Goal: Use online tool/utility: Utilize a website feature to perform a specific function

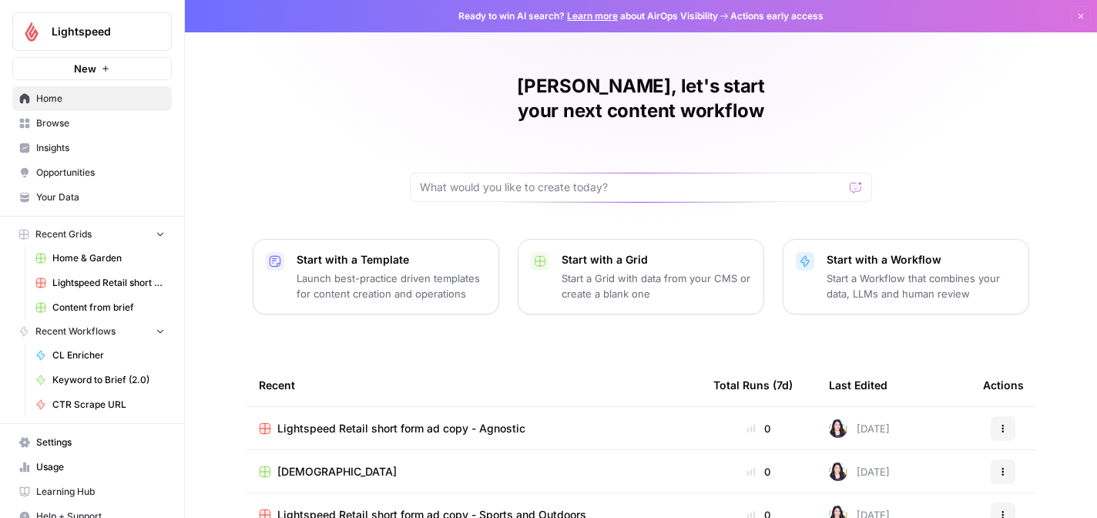
click at [343, 421] on span "Lightspeed Retail short form ad copy - Agnostic" at bounding box center [401, 428] width 248 height 15
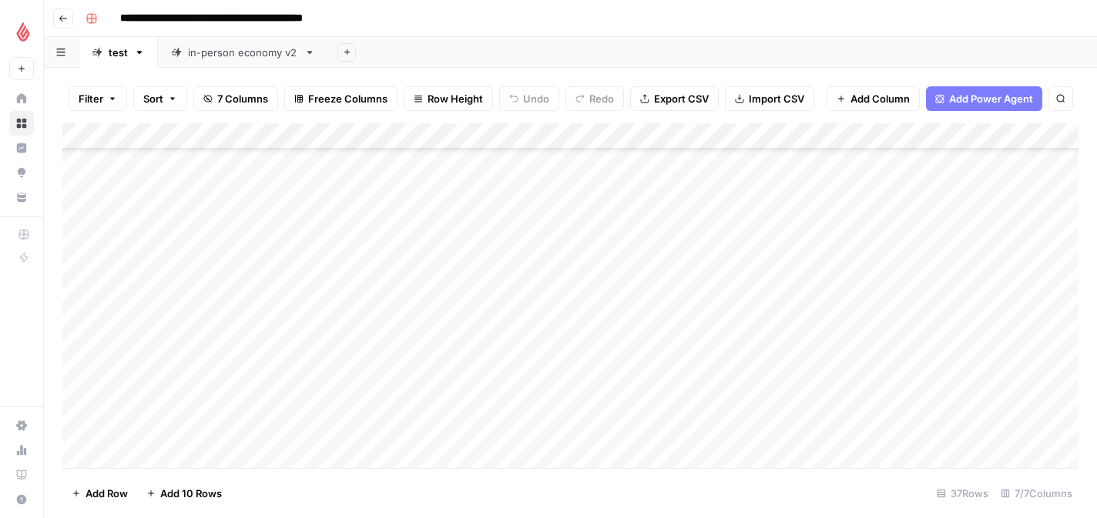
scroll to position [675, 0]
click at [149, 452] on div "Add Column" at bounding box center [570, 295] width 1016 height 344
type textarea "**********"
type textarea "*********"
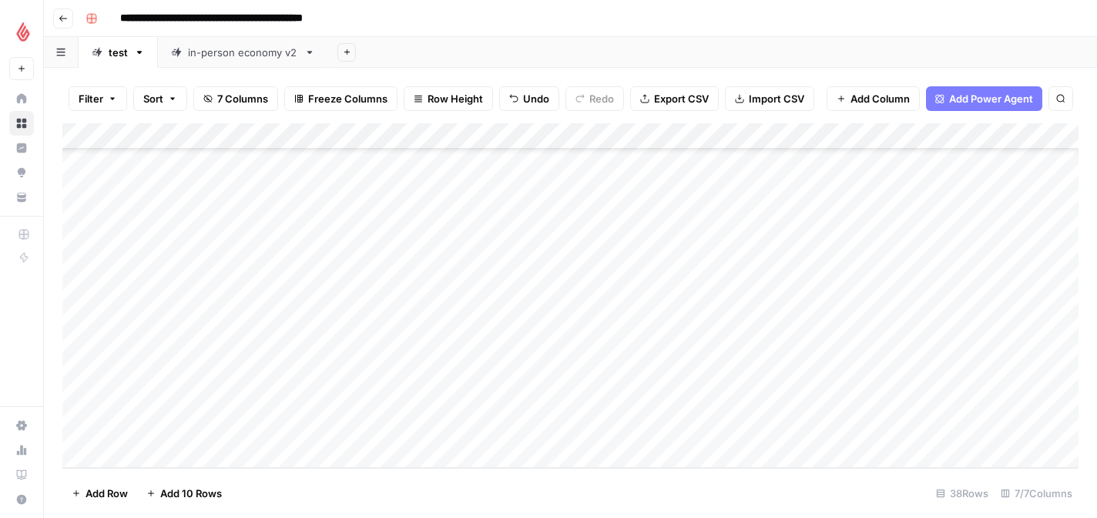
click at [484, 427] on div "Add Column" at bounding box center [570, 295] width 1016 height 344
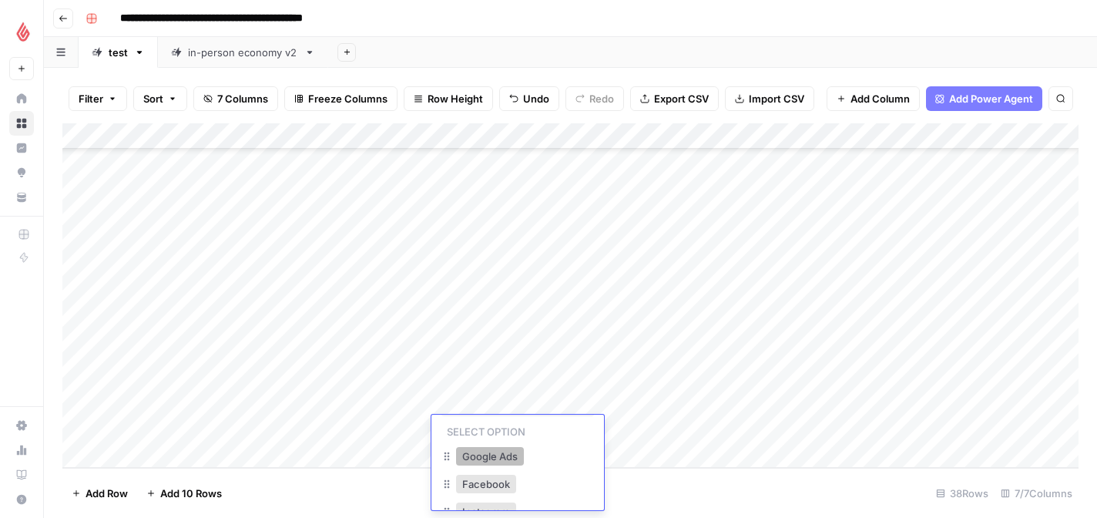
scroll to position [42, 0]
click at [484, 475] on button "Facebook" at bounding box center [486, 474] width 60 height 18
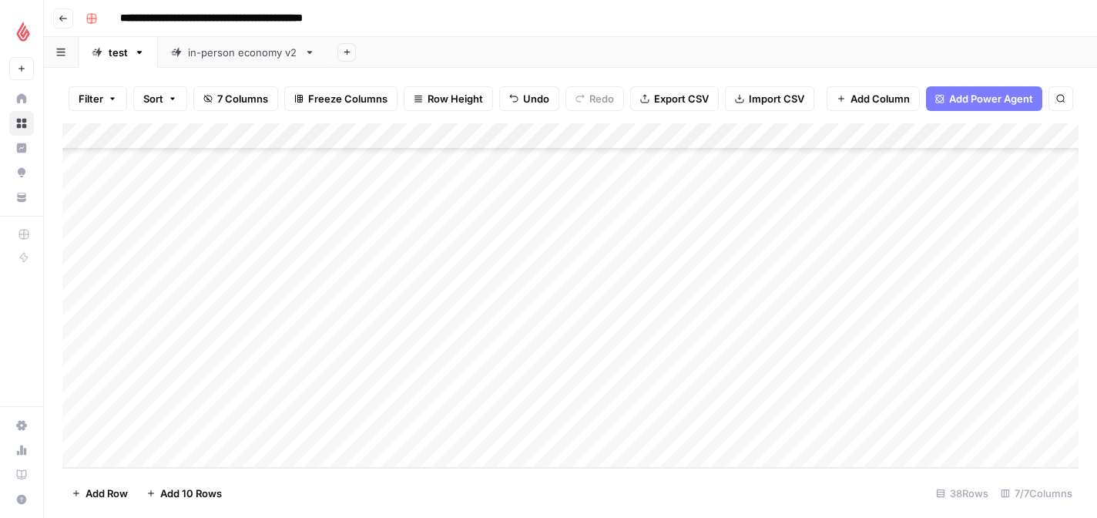
click at [657, 421] on div "Add Column" at bounding box center [570, 295] width 1016 height 344
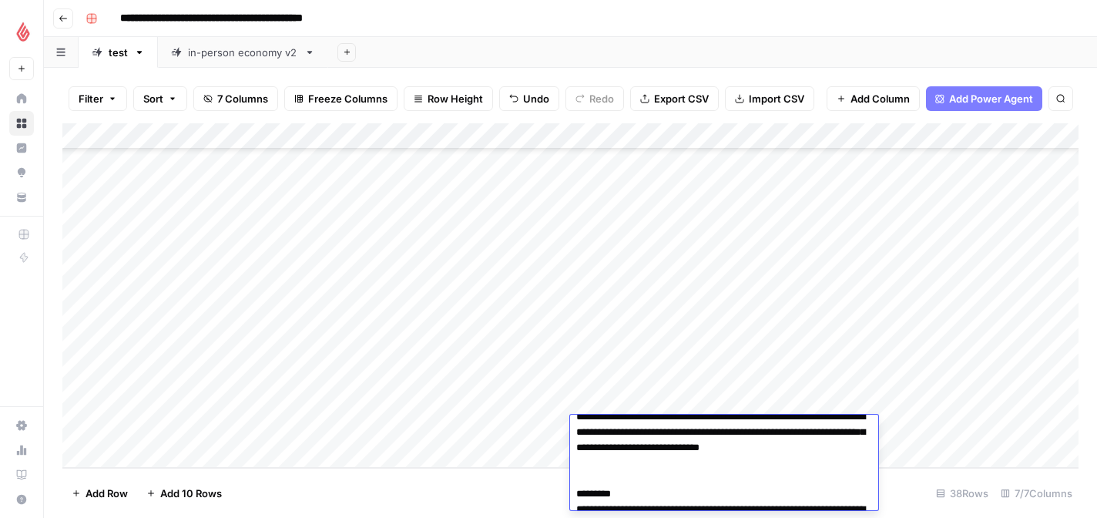
scroll to position [0, 0]
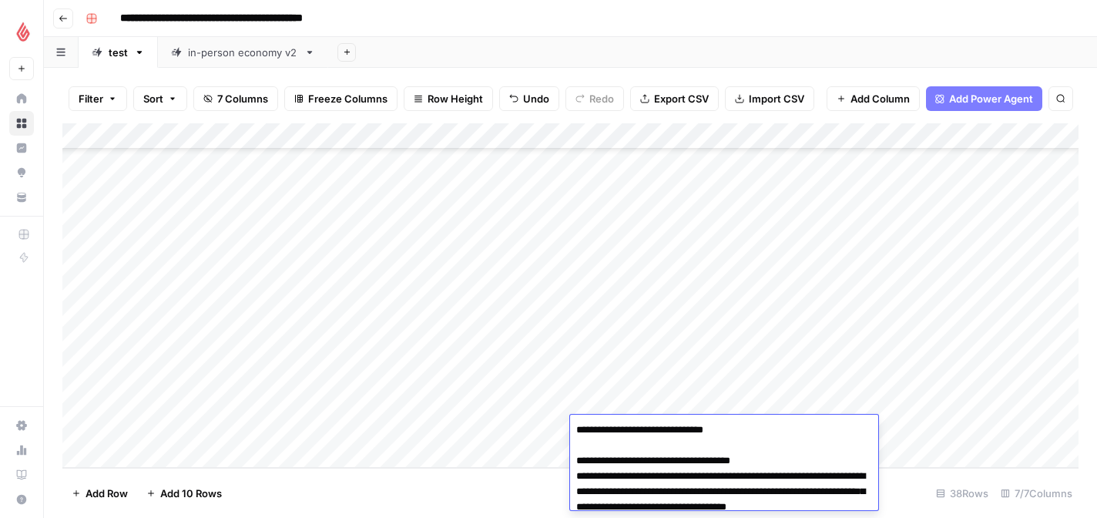
drag, startPoint x: 618, startPoint y: 429, endPoint x: 638, endPoint y: 430, distance: 20.0
type textarea "**********"
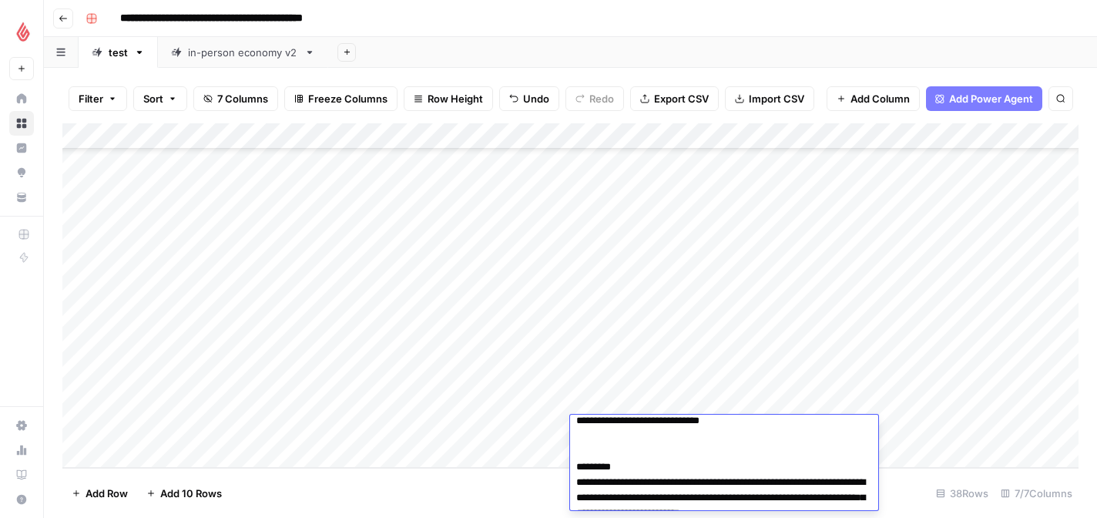
scroll to position [316, 0]
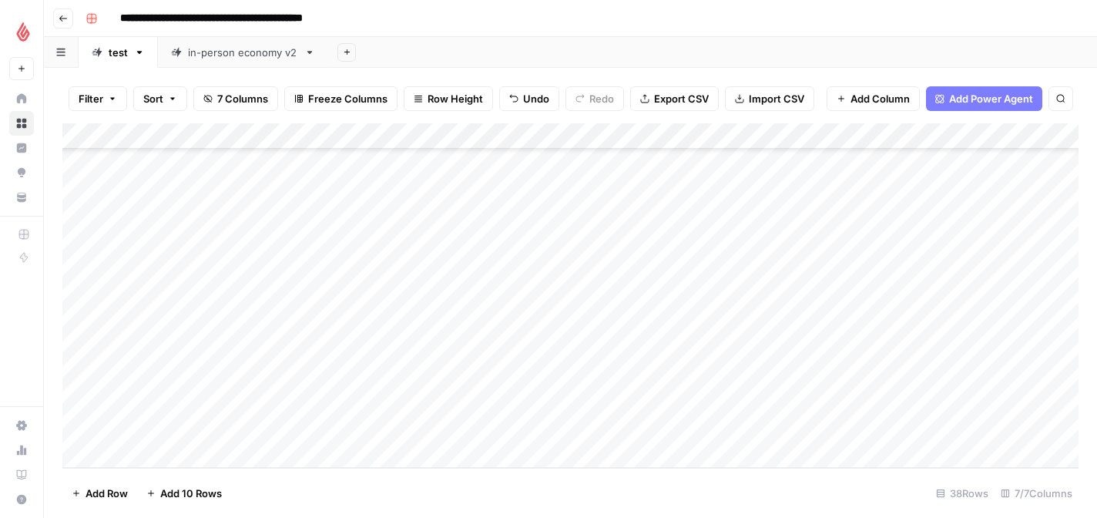
click at [725, 433] on div "Add Column" at bounding box center [570, 295] width 1016 height 344
click at [898, 428] on div "Add Column" at bounding box center [570, 295] width 1016 height 344
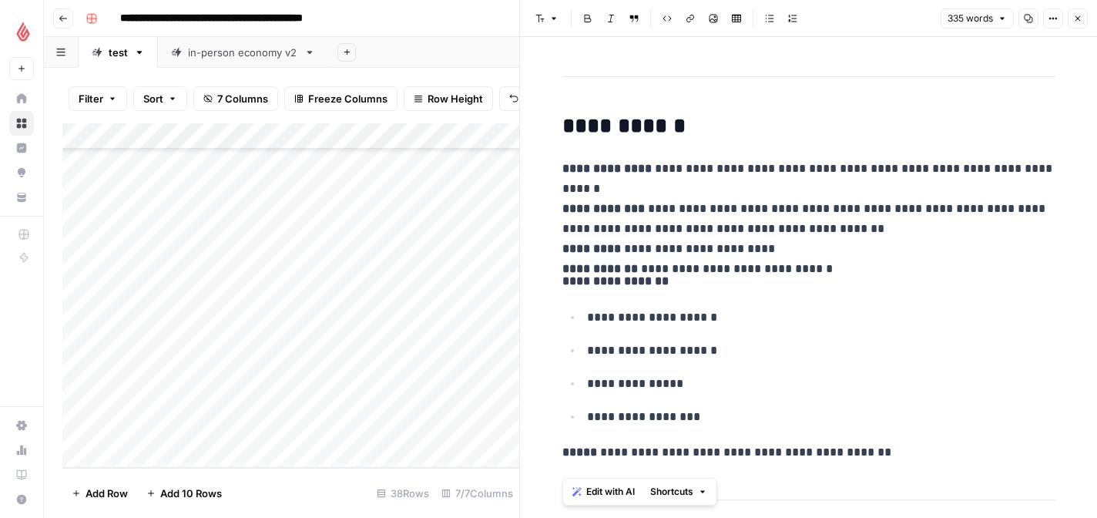
scroll to position [1822, 0]
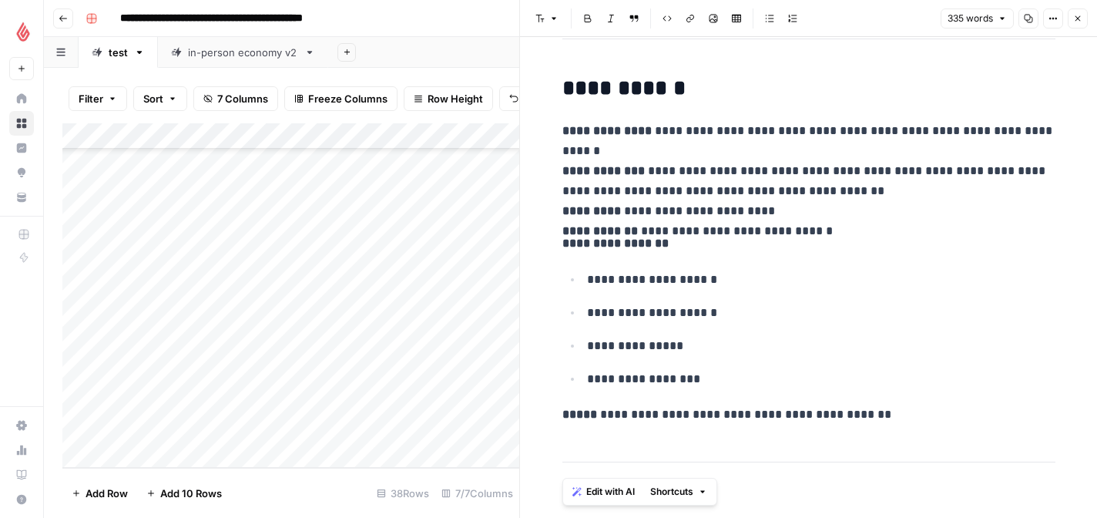
click at [805, 350] on p "**********" at bounding box center [821, 346] width 468 height 20
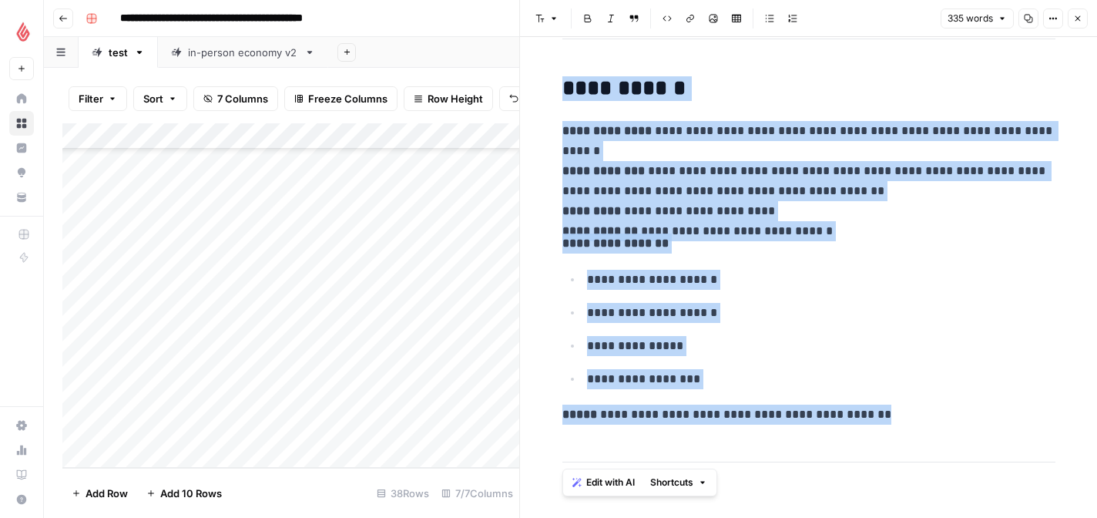
copy div "**********"
click at [1074, 15] on icon "button" at bounding box center [1077, 18] width 9 height 9
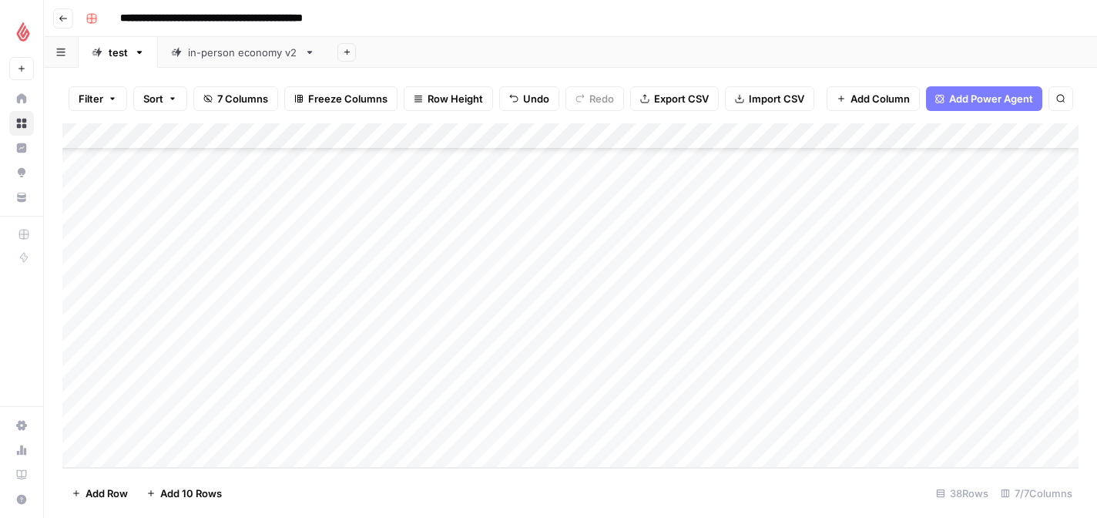
click at [1014, 431] on div "Add Column" at bounding box center [570, 295] width 1016 height 344
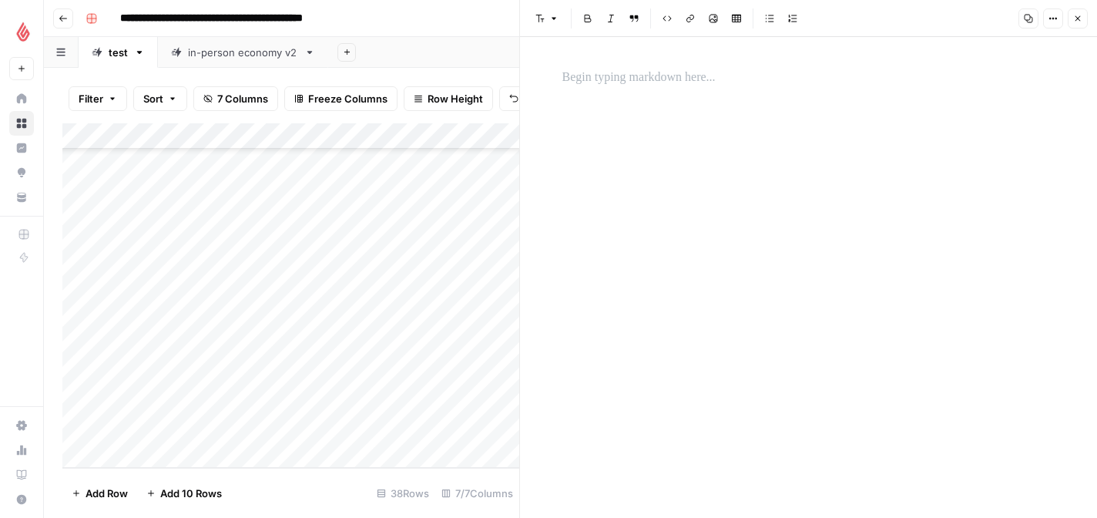
click at [686, 83] on p at bounding box center [808, 78] width 493 height 20
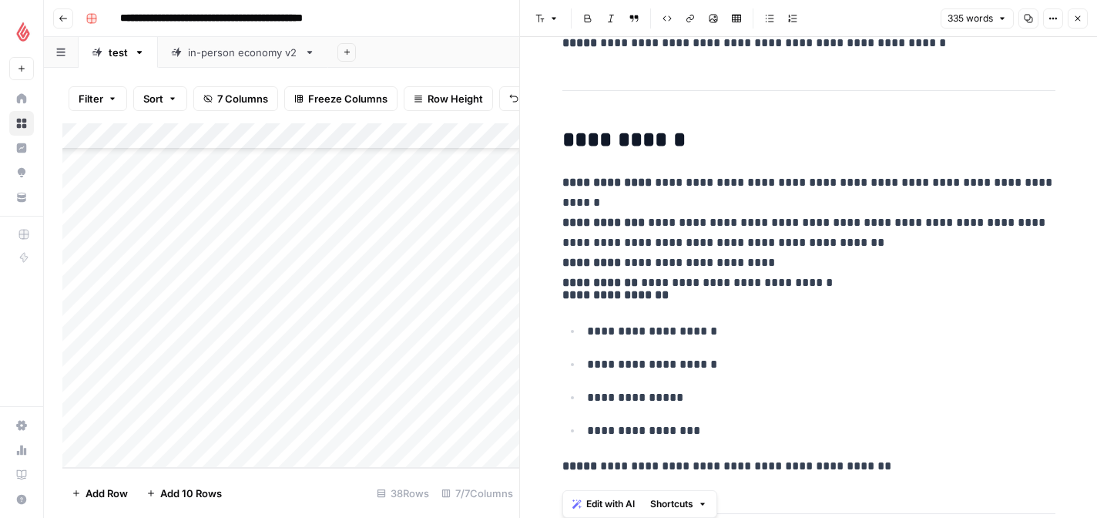
click at [603, 501] on span "Edit with AI" at bounding box center [610, 504] width 49 height 14
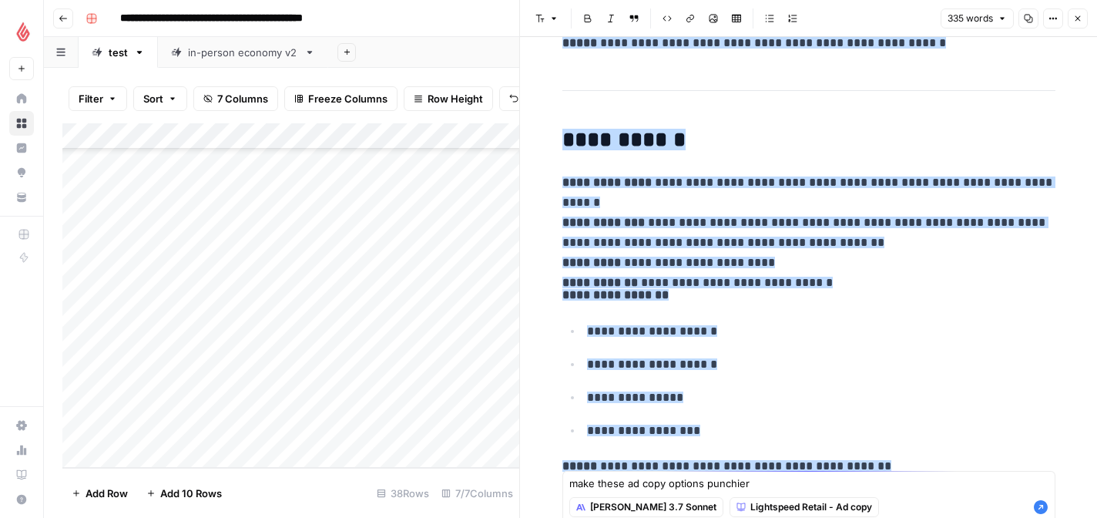
type textarea "make these ad copy options punchier"
click at [1037, 509] on icon "button" at bounding box center [1041, 507] width 14 height 14
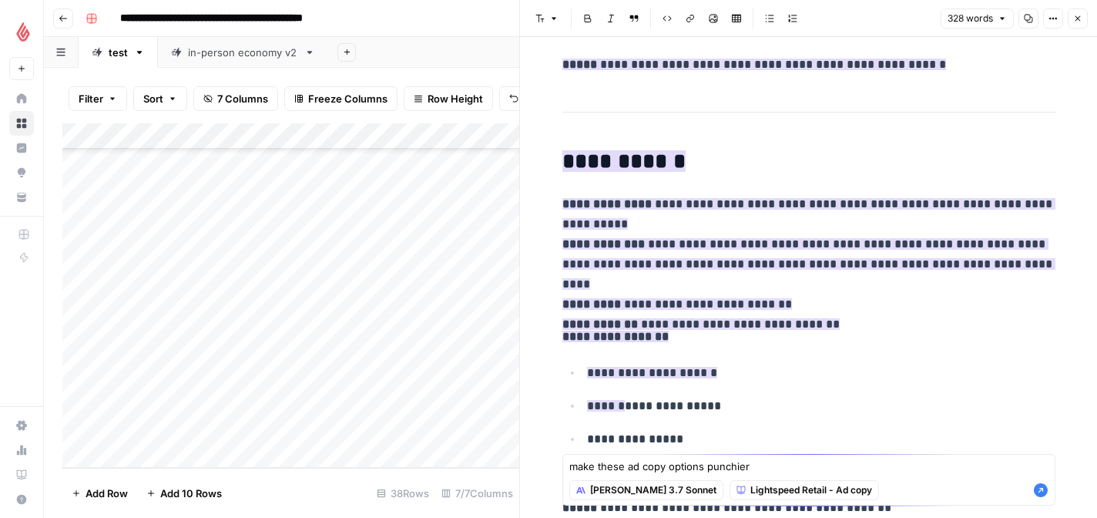
scroll to position [1772, 0]
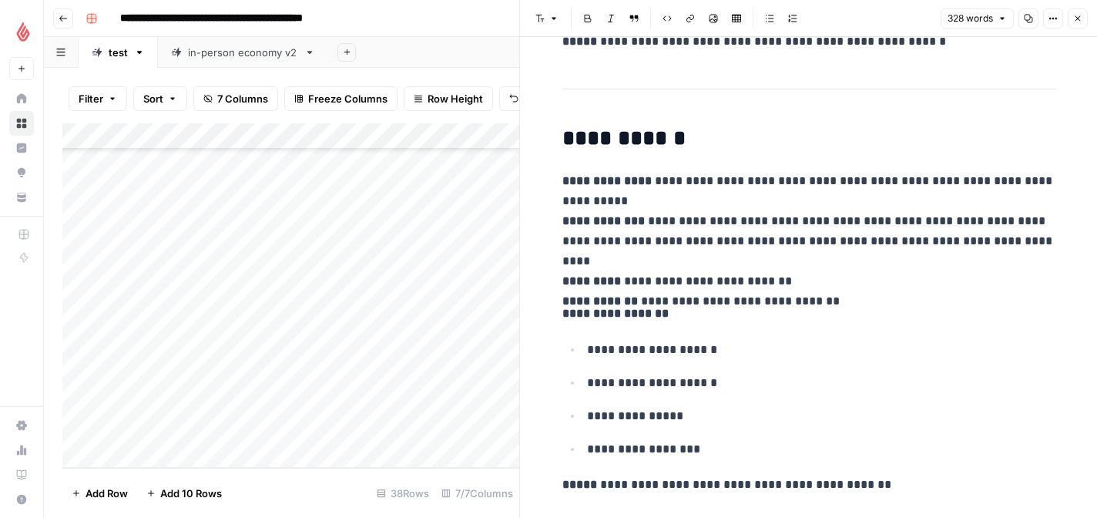
scroll to position [1899, 0]
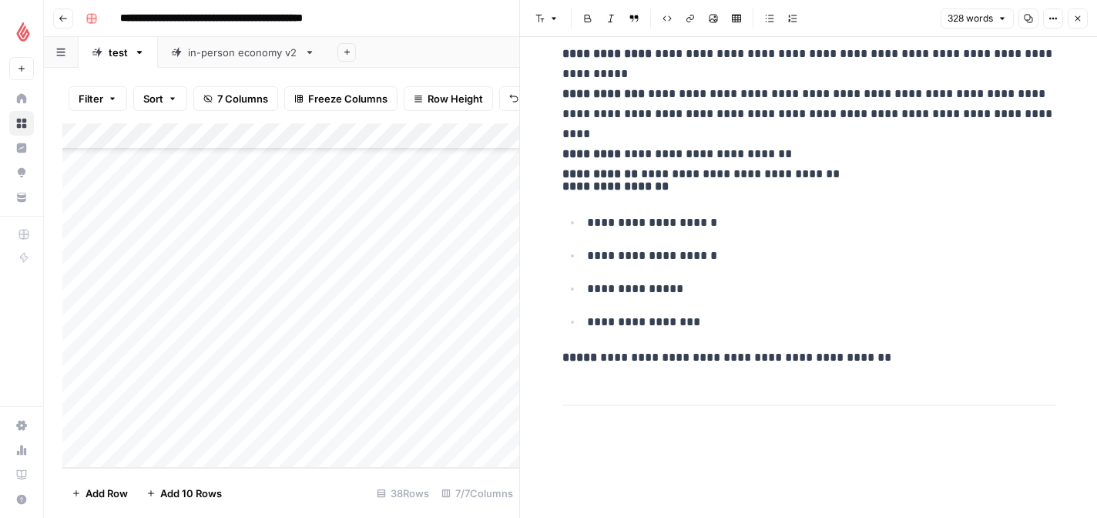
click at [1078, 21] on icon "button" at bounding box center [1077, 18] width 9 height 9
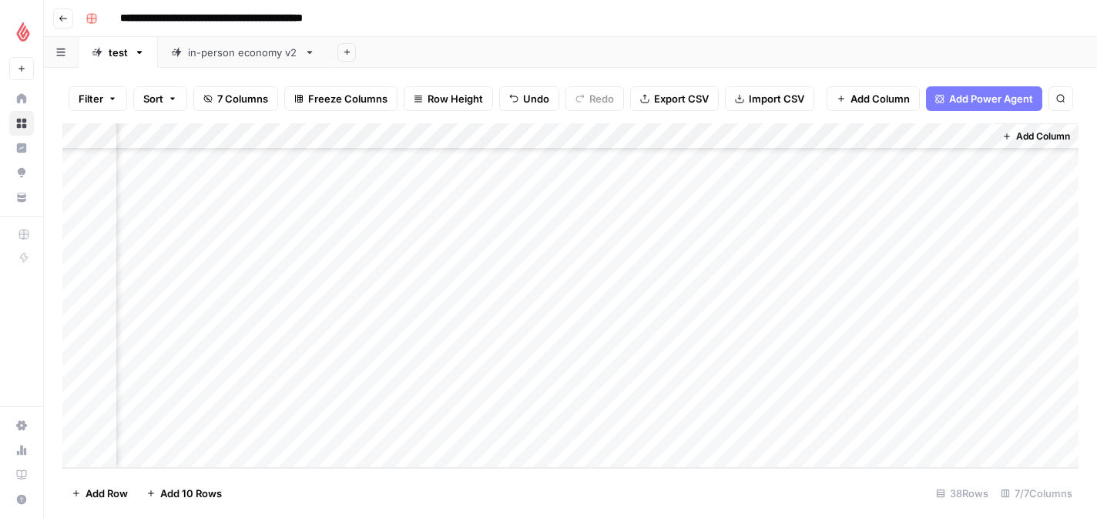
scroll to position [702, 133]
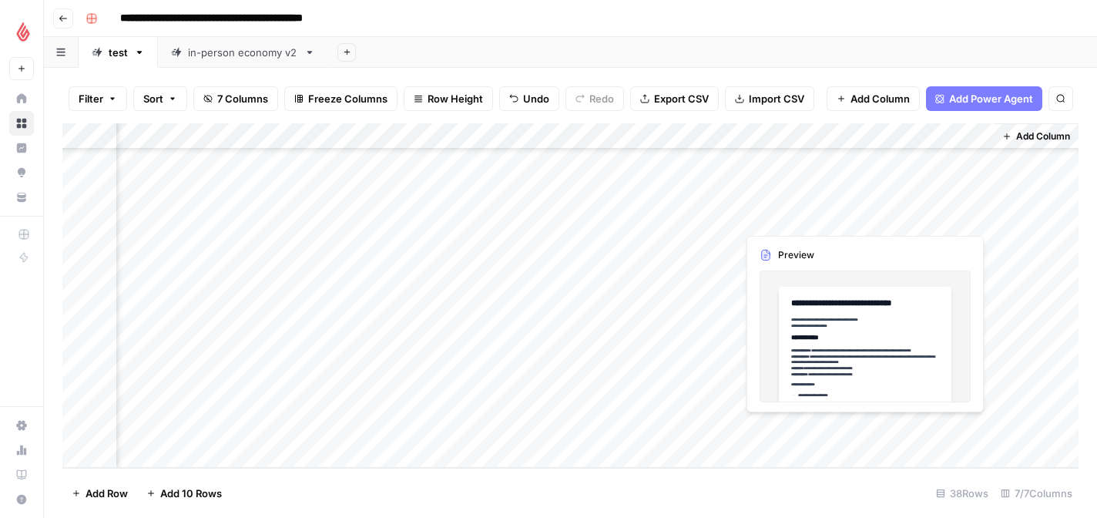
click at [926, 429] on div "Add Column" at bounding box center [570, 295] width 1016 height 344
click at [926, 429] on div at bounding box center [923, 428] width 141 height 28
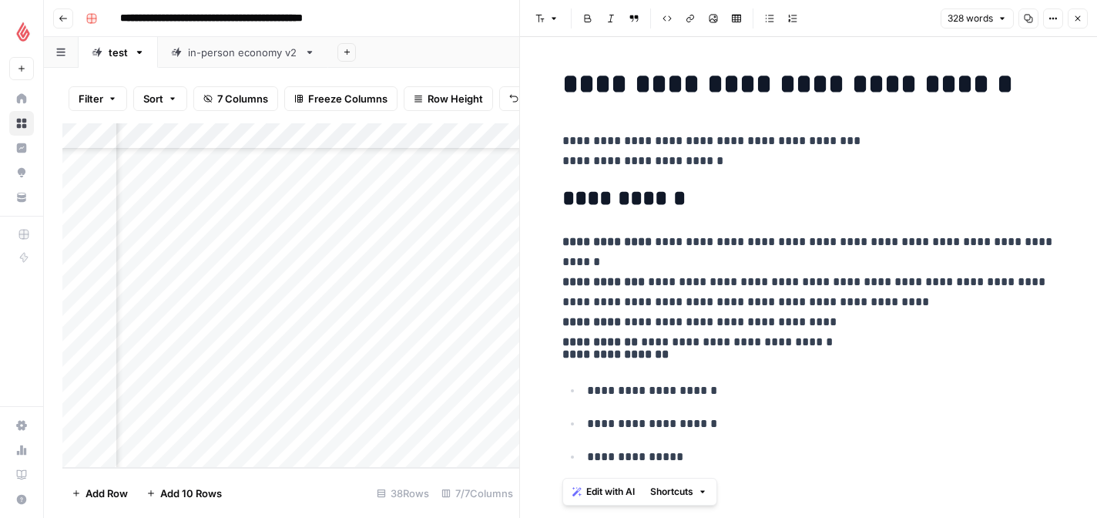
click at [843, 344] on p "**********" at bounding box center [808, 354] width 493 height 20
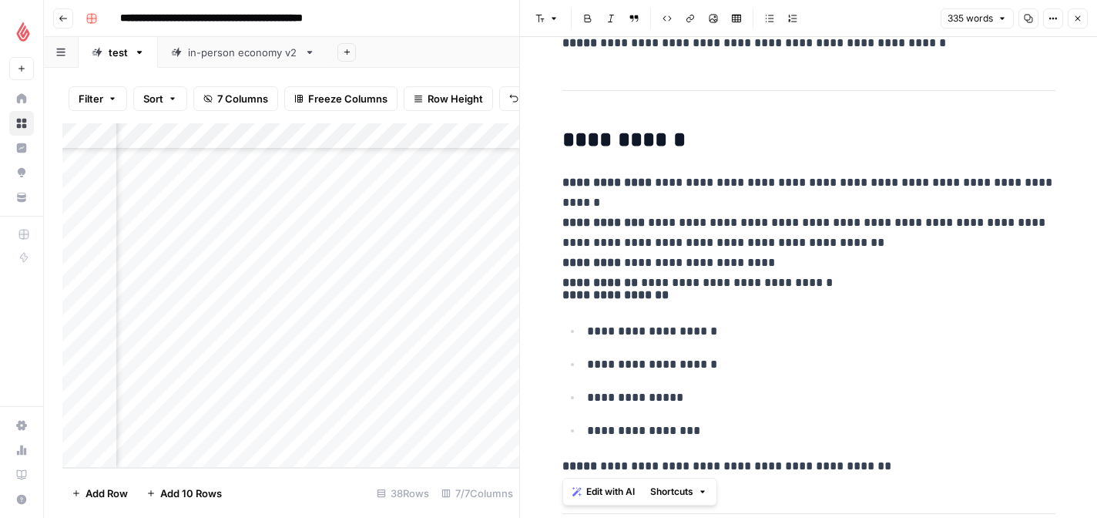
click at [625, 495] on span "Edit with AI" at bounding box center [610, 491] width 49 height 14
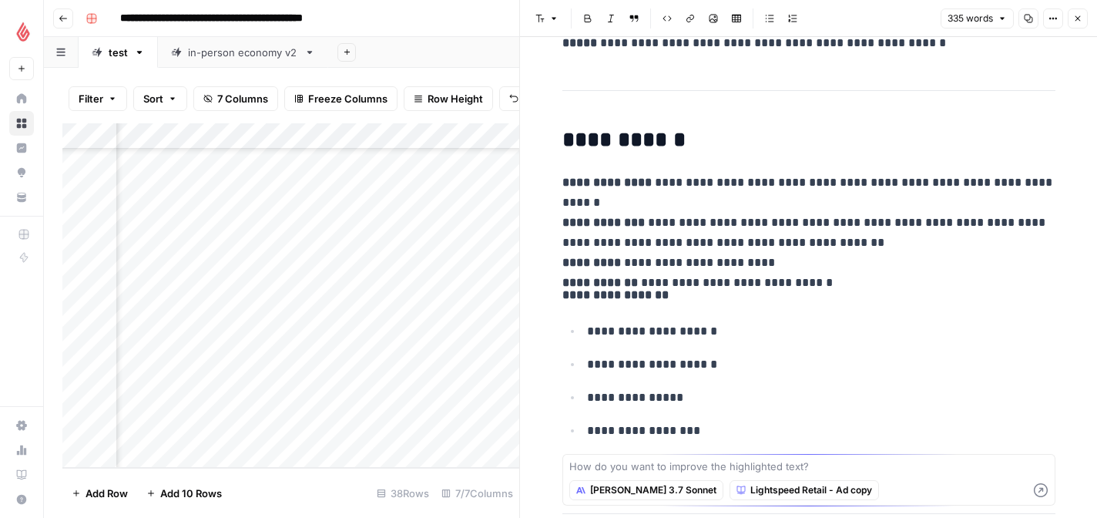
click at [627, 468] on textarea at bounding box center [808, 465] width 479 height 15
type textarea "make these more engaging"
click at [1043, 494] on icon "button" at bounding box center [1041, 490] width 14 height 14
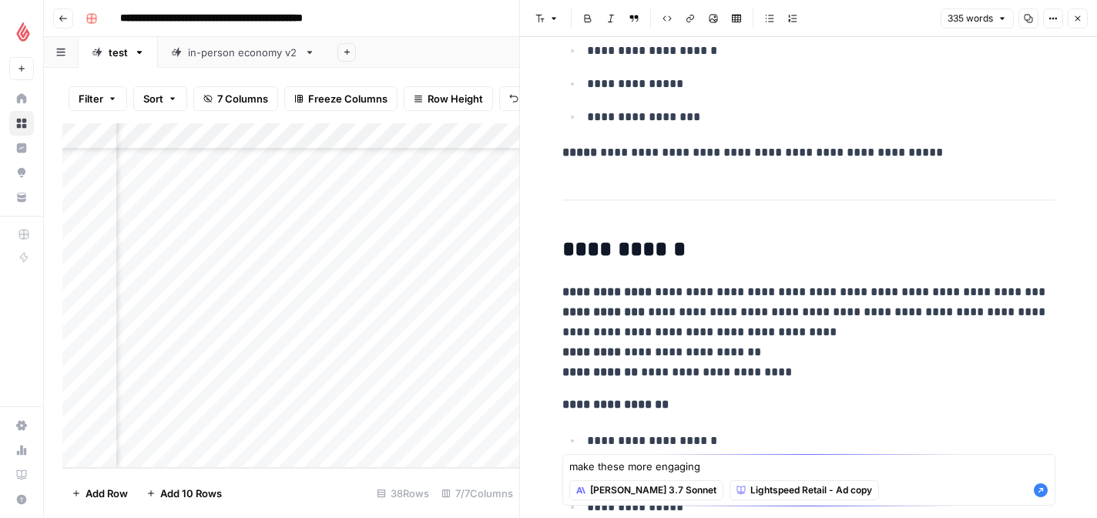
scroll to position [843, 0]
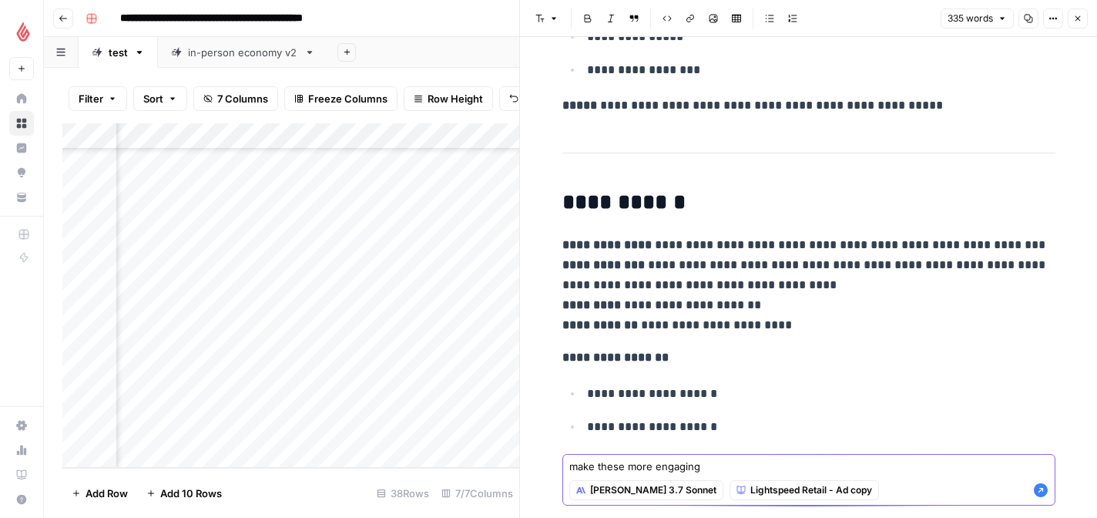
click at [1041, 493] on icon "button" at bounding box center [1041, 490] width 14 height 14
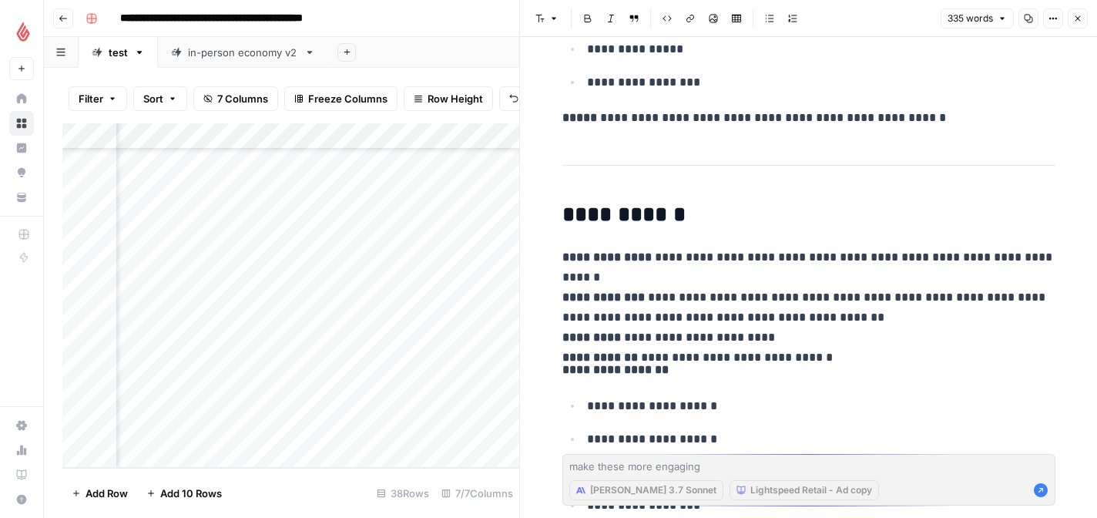
scroll to position [1822, 0]
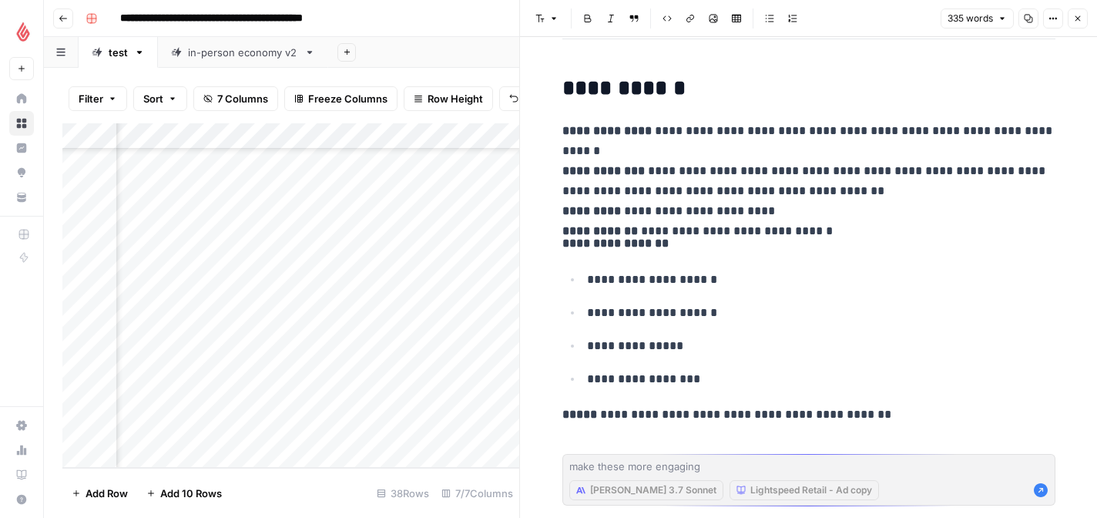
click at [1032, 498] on div "[PERSON_NAME] 3.7 Sonnet Lightspeed Retail - Ad copy" at bounding box center [808, 490] width 479 height 28
click at [867, 364] on ul "**********" at bounding box center [808, 329] width 493 height 120
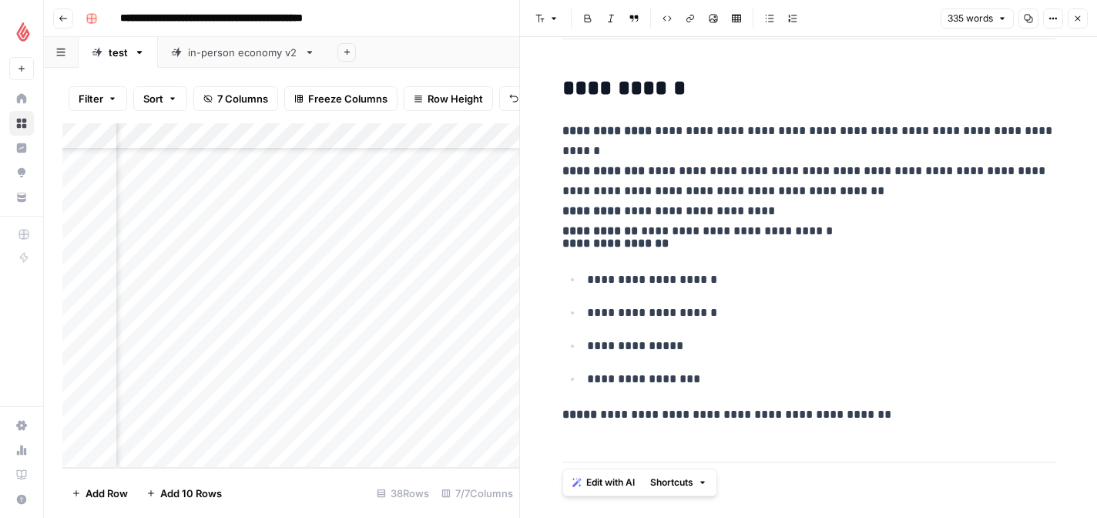
click at [615, 484] on span "Edit with AI" at bounding box center [610, 482] width 49 height 14
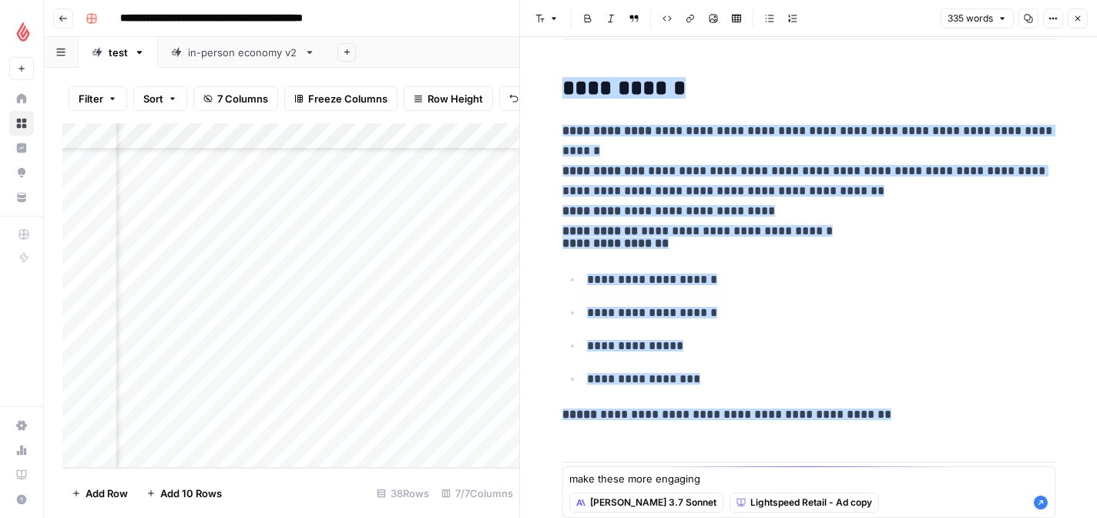
type textarea "make these more engaging"
click at [1043, 496] on icon "button" at bounding box center [1041, 502] width 14 height 14
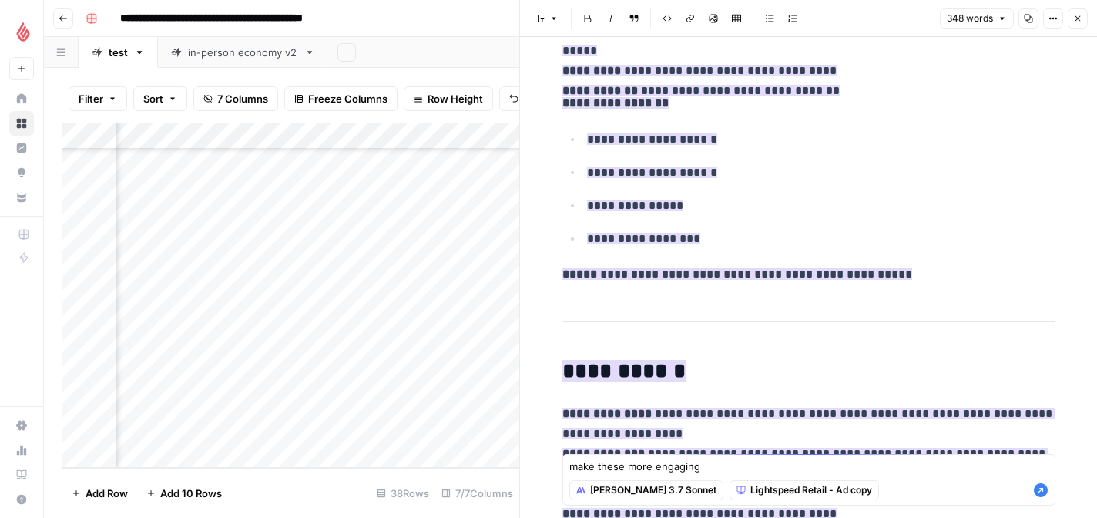
scroll to position [273, 0]
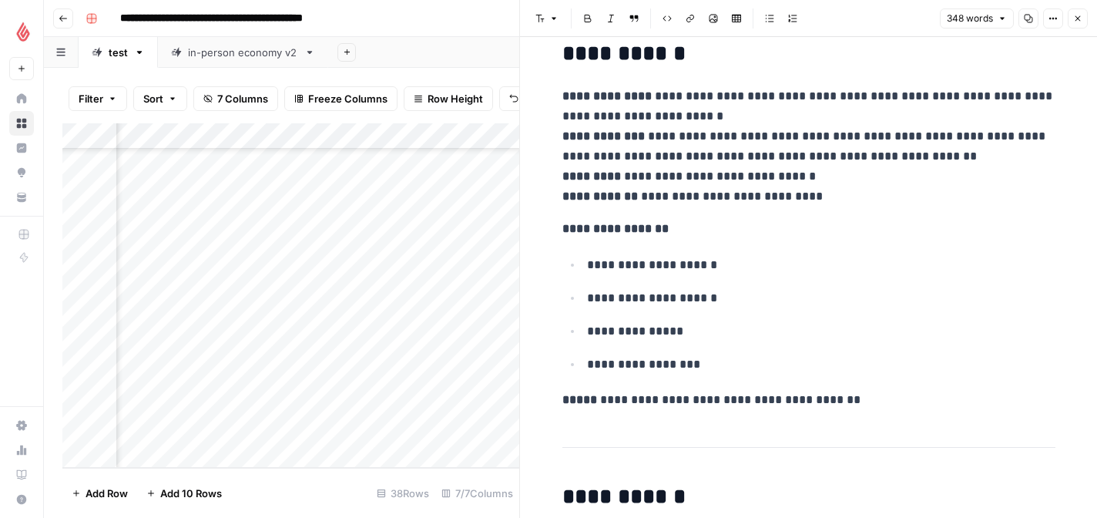
scroll to position [1034, 0]
